Goal: Task Accomplishment & Management: Use online tool/utility

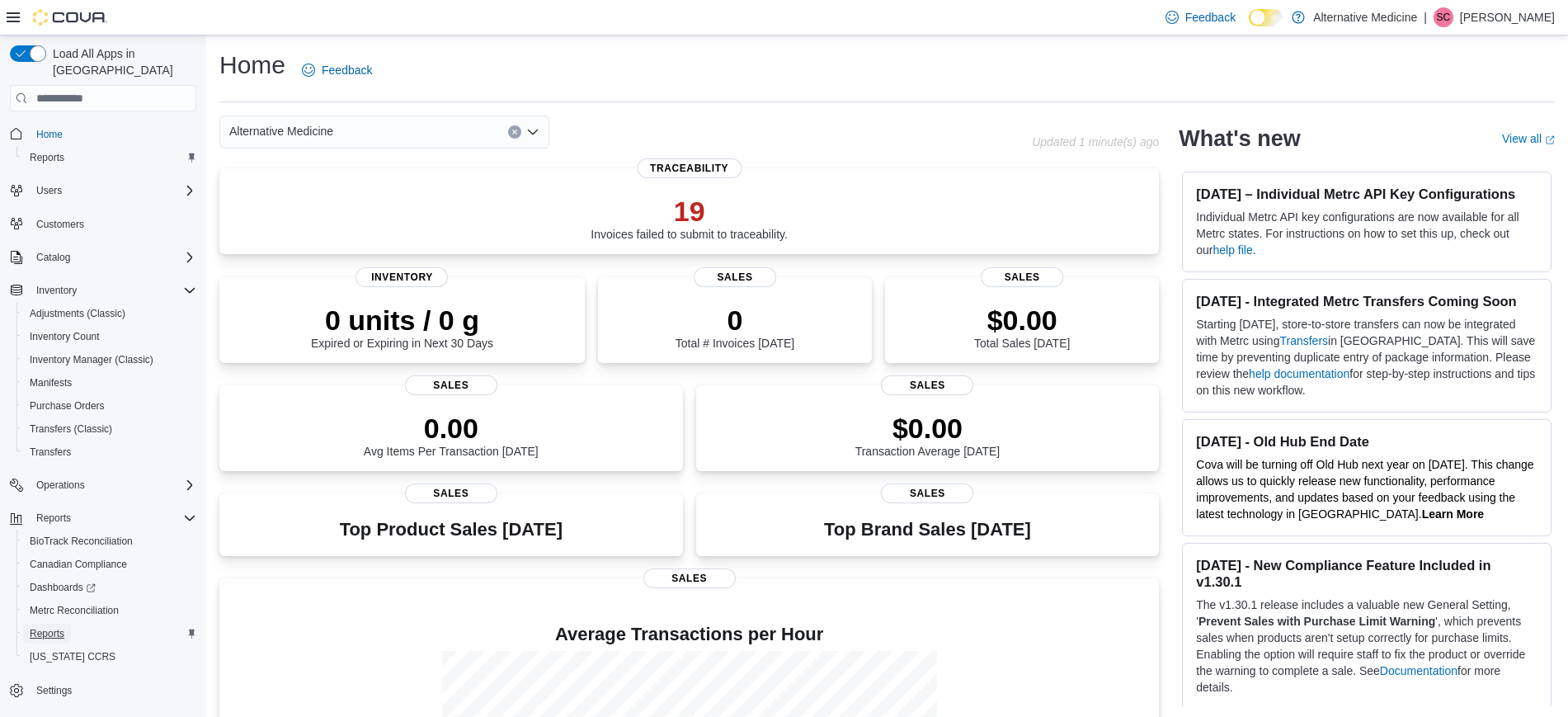
click at [42, 627] on span "Reports" at bounding box center [46, 633] width 34 height 13
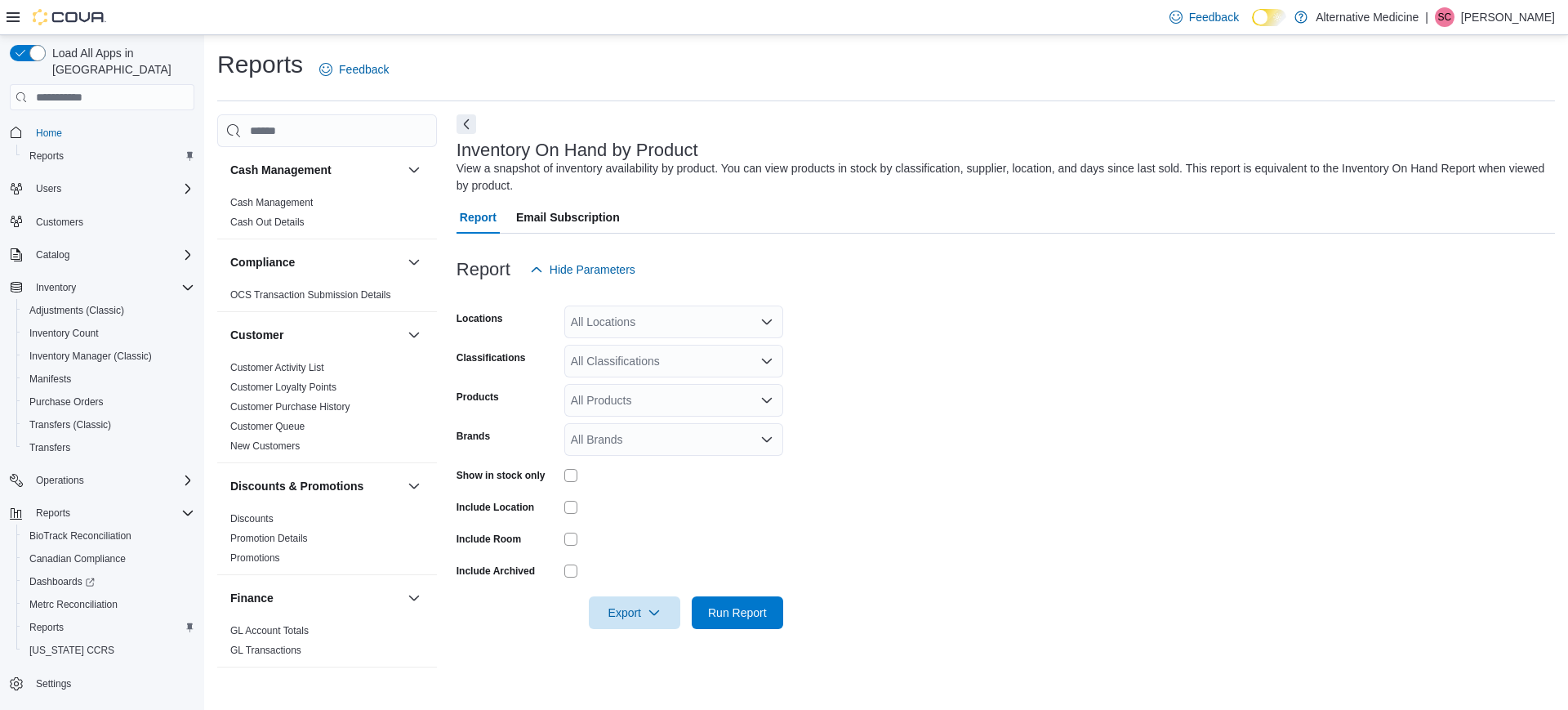
click at [769, 321] on icon "Open list of options" at bounding box center [767, 322] width 10 height 5
click at [650, 375] on span "[STREET_ADDRESS]" at bounding box center [656, 373] width 112 height 16
click at [1029, 436] on form "Locations [STREET_ADDRESS] Combo box. Selected. [STREET_ADDRESS]. Press Backspa…" at bounding box center [1005, 457] width 1098 height 343
click at [747, 612] on span "Run Report" at bounding box center [737, 611] width 59 height 16
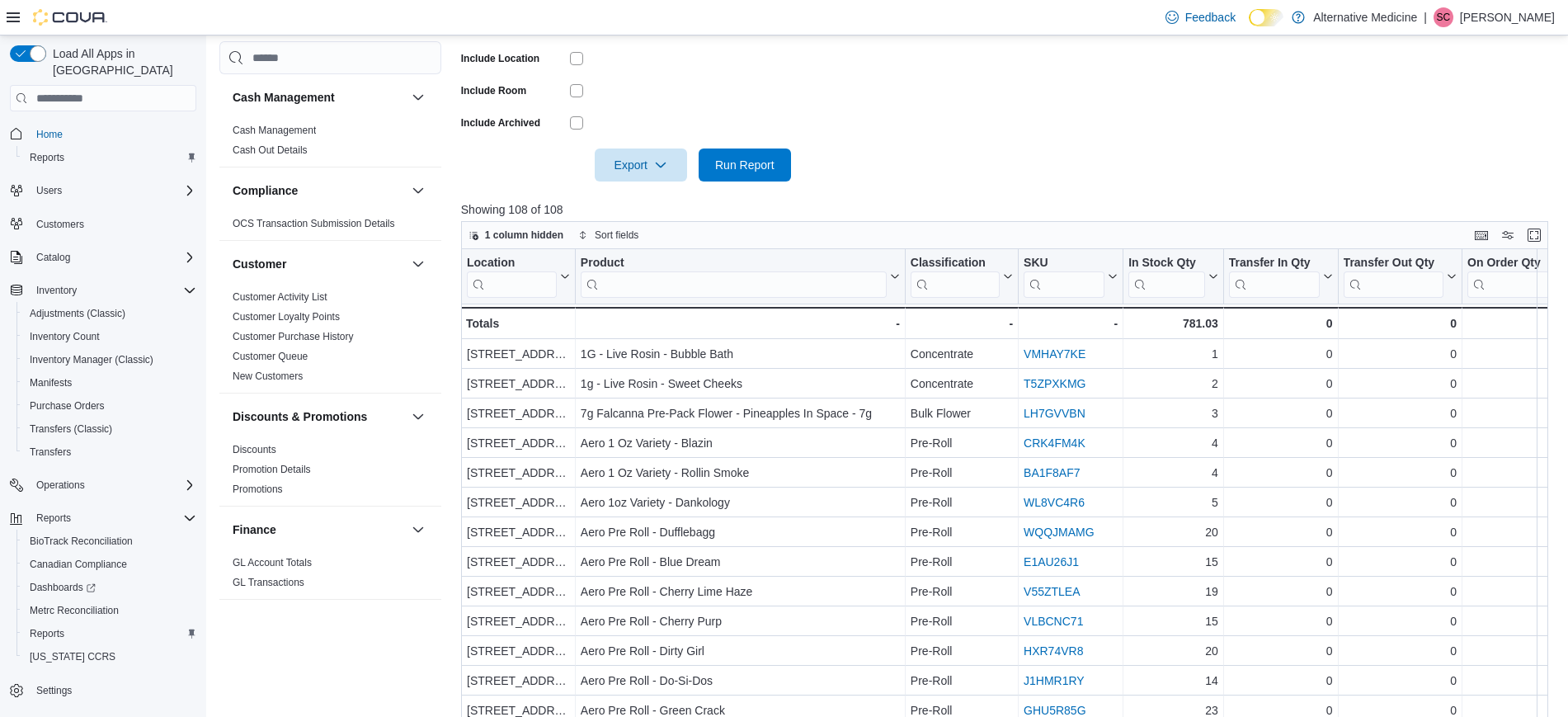
scroll to position [545, 0]
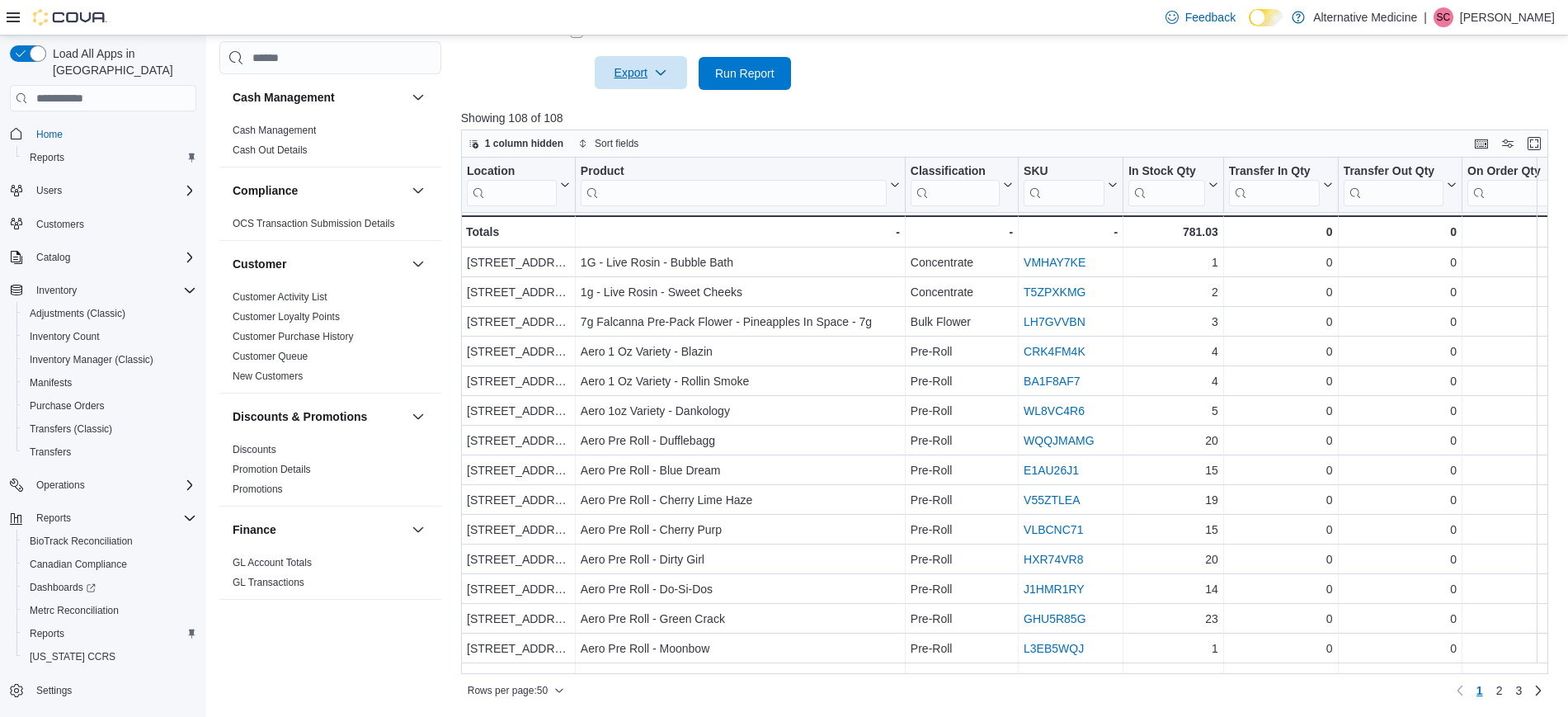
click at [620, 74] on span "Export" at bounding box center [641, 72] width 72 height 33
click at [637, 102] on span "Export to Excel" at bounding box center [644, 106] width 74 height 13
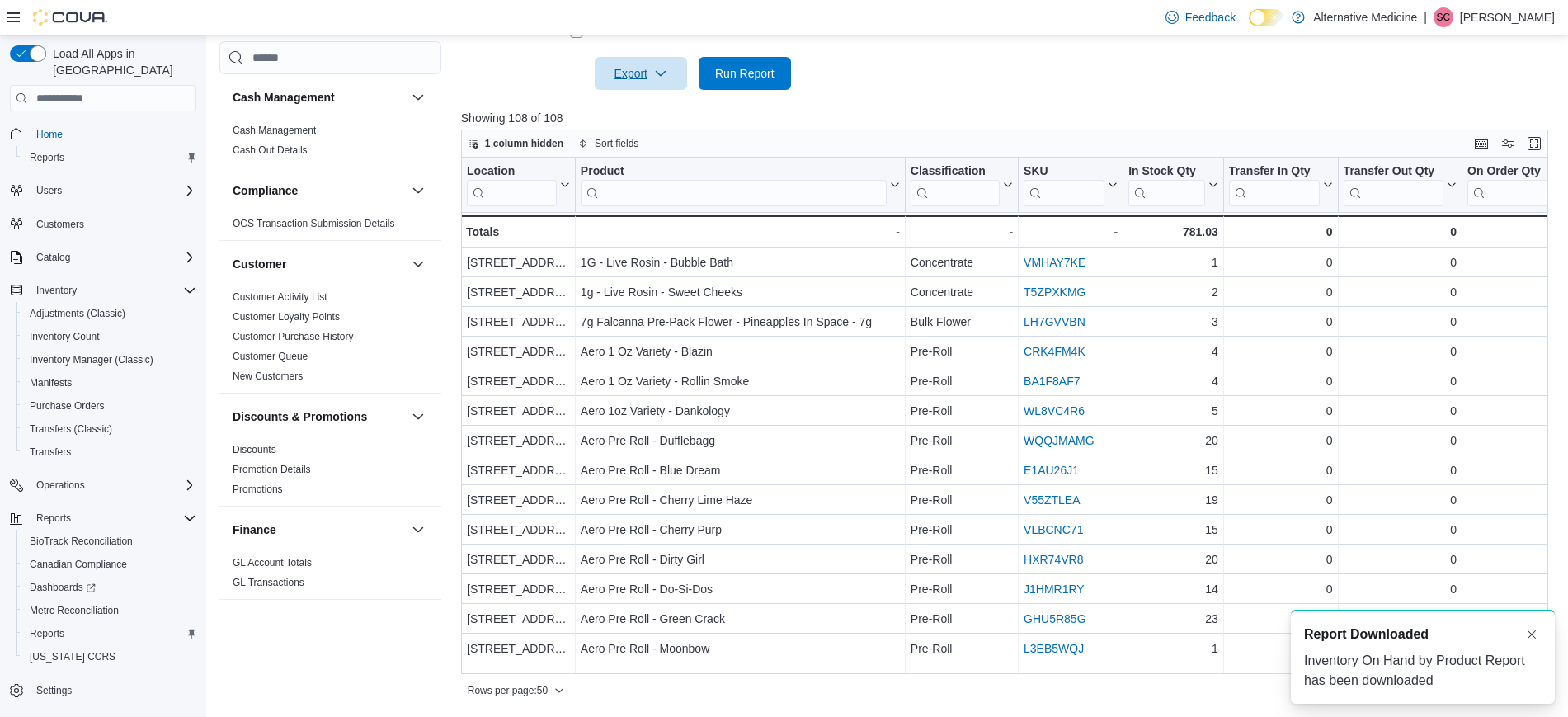
scroll to position [0, 0]
